Goal: Task Accomplishment & Management: Use online tool/utility

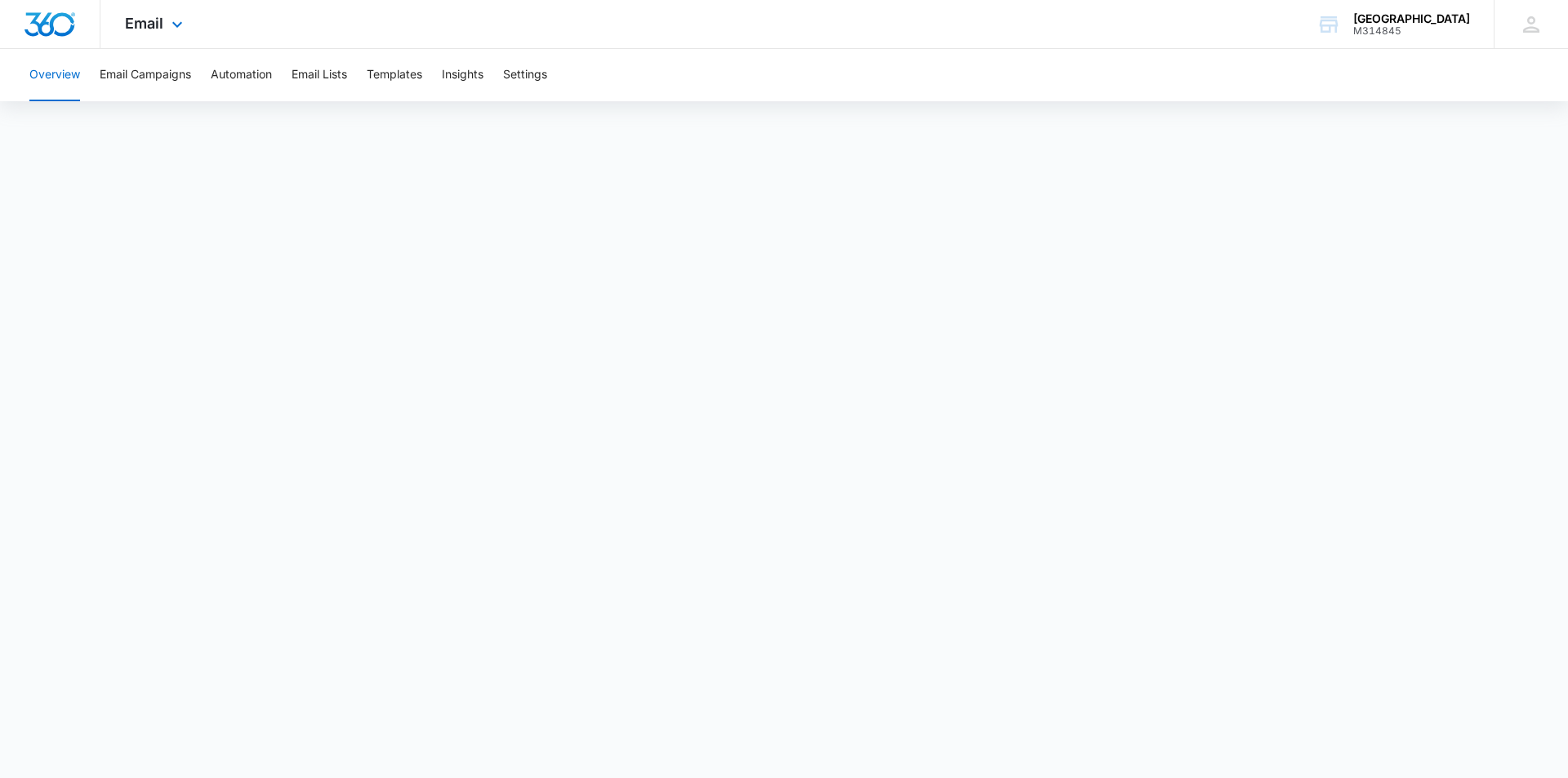
click at [164, 26] on div "Email Apps Reputation CRM Email Social Content Ads Intelligence Files Brand Set…" at bounding box center [156, 24] width 111 height 49
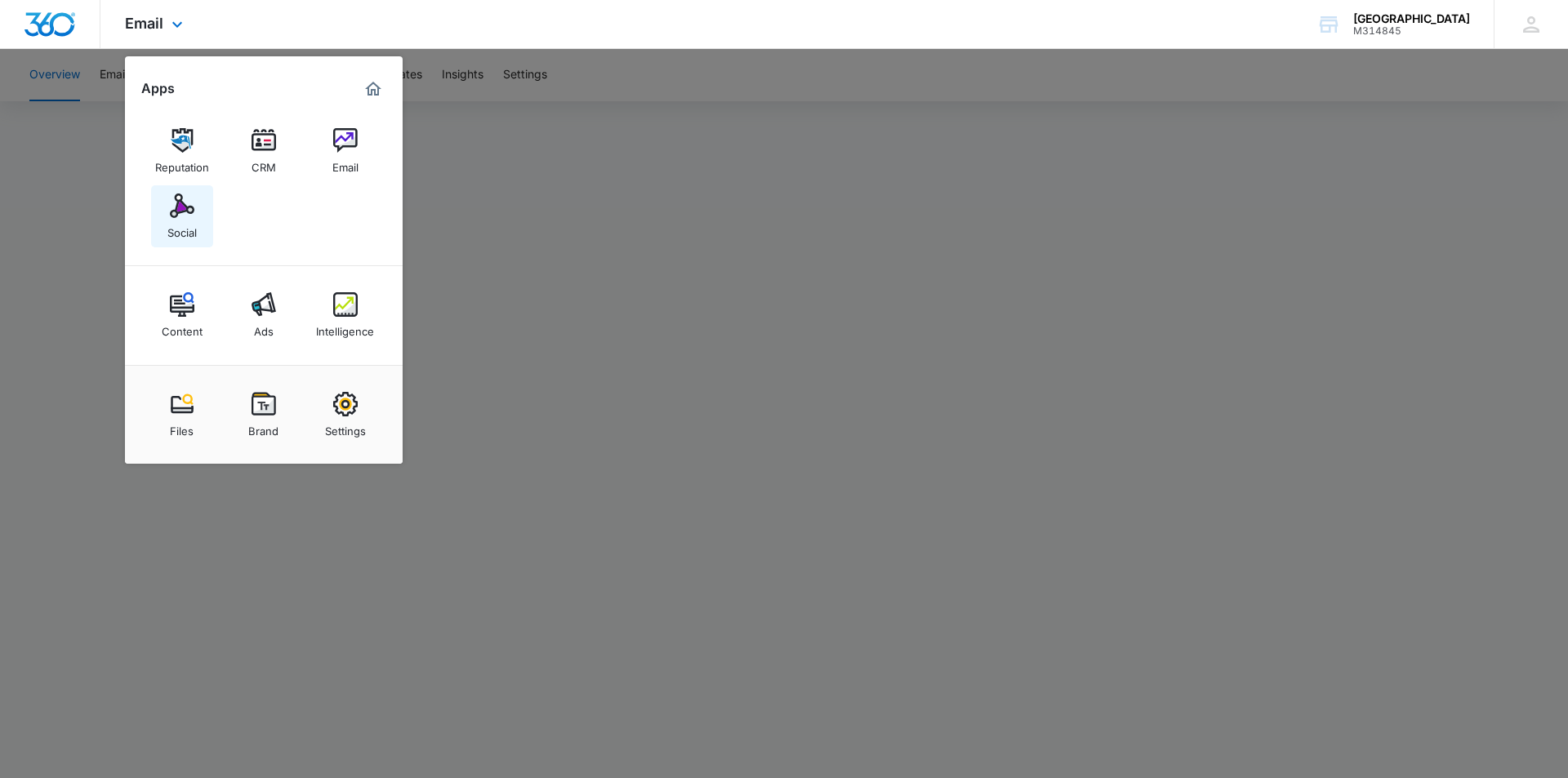
click at [195, 212] on link "Social" at bounding box center [181, 216] width 62 height 62
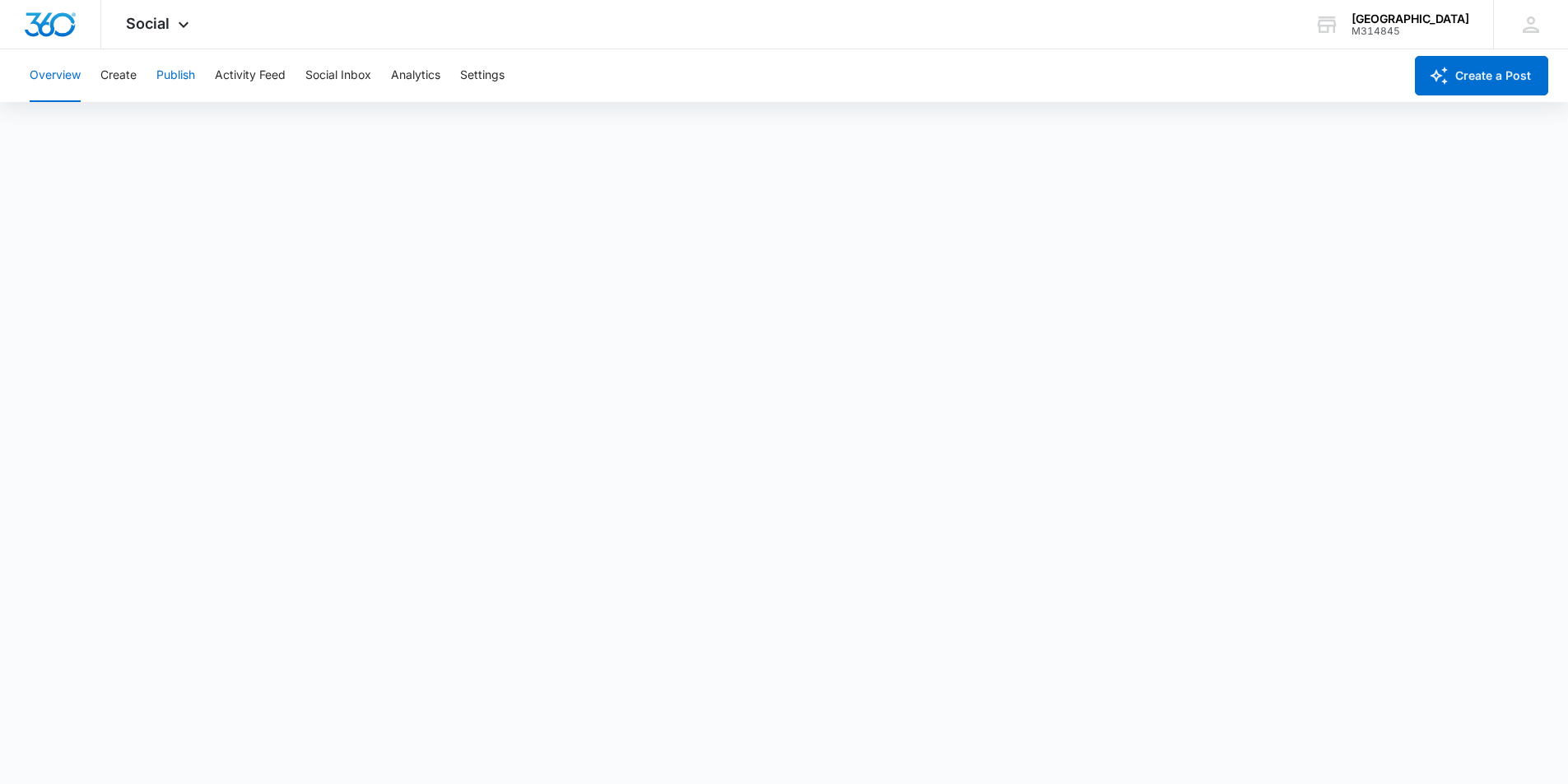
click at [178, 72] on button "Publish" at bounding box center [175, 75] width 39 height 52
